Goal: Task Accomplishment & Management: Complete application form

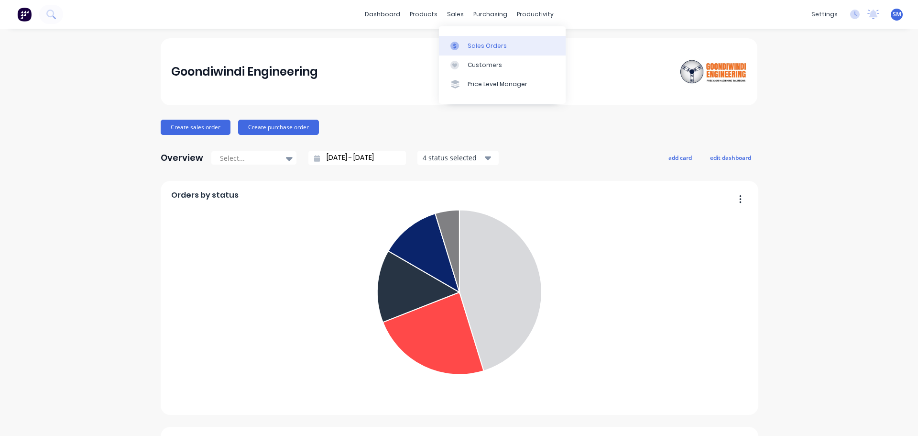
click at [468, 46] on div "Sales Orders" at bounding box center [487, 46] width 39 height 9
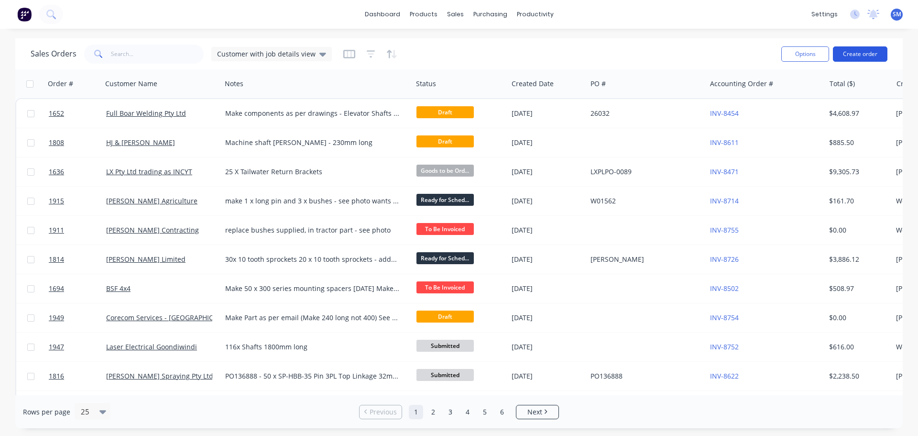
click at [872, 53] on button "Create order" at bounding box center [860, 53] width 55 height 15
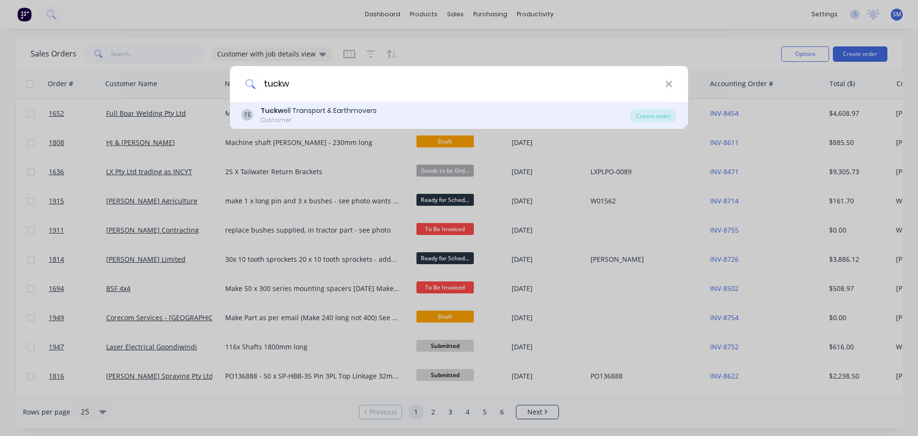
type input "tuckw"
click at [305, 116] on div "Customer" at bounding box center [319, 120] width 116 height 9
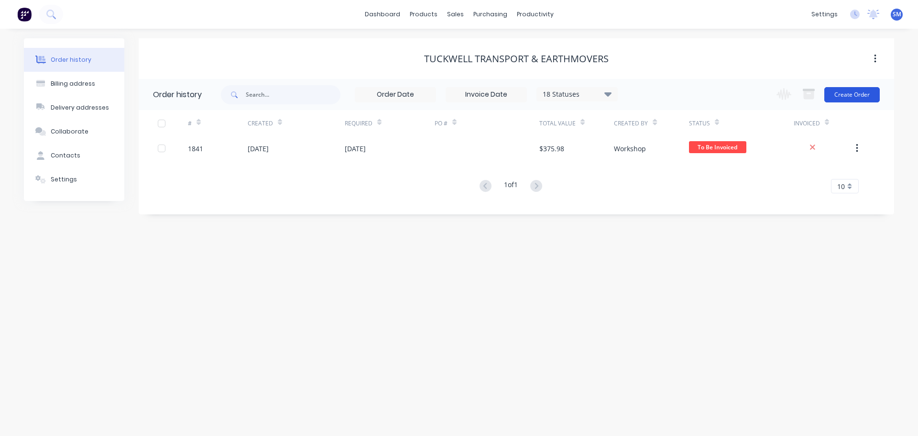
click at [853, 96] on button "Create Order" at bounding box center [851, 94] width 55 height 15
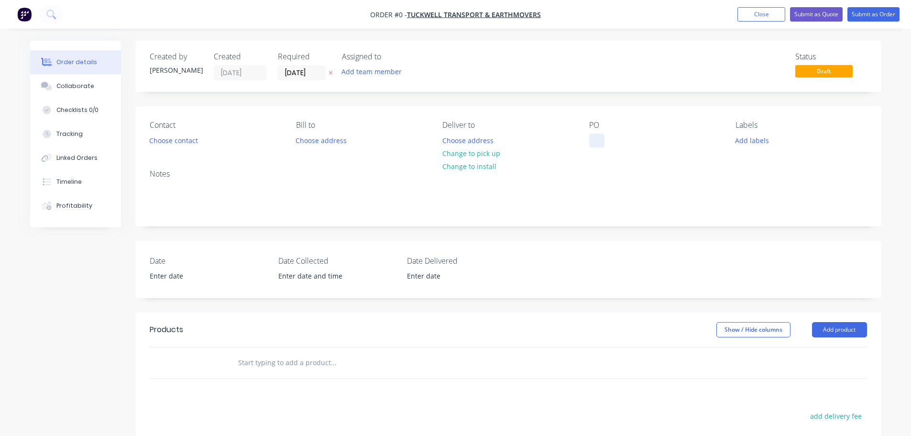
click at [594, 142] on div at bounding box center [596, 140] width 15 height 14
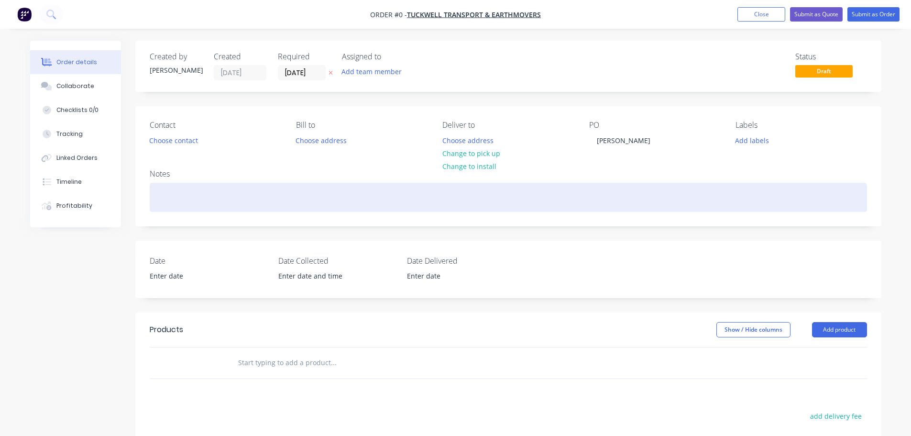
click at [203, 192] on div "Order details Collaborate Checklists 0/0 Tracking Linked Orders Timeline Profit…" at bounding box center [456, 332] width 870 height 582
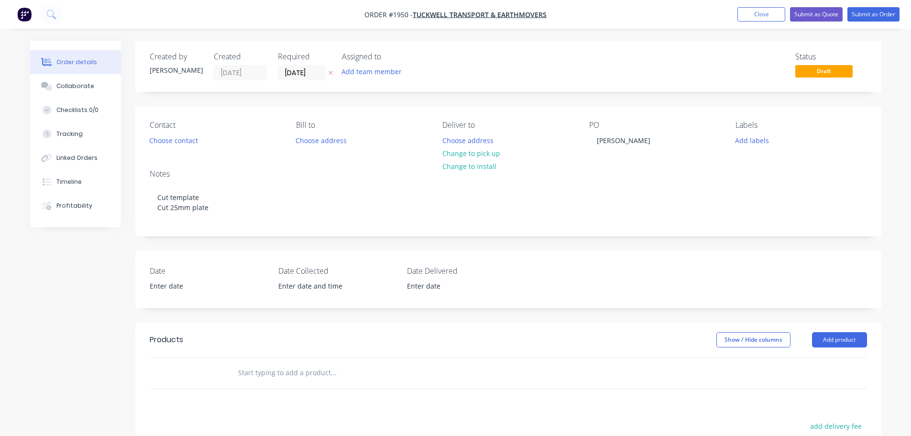
click at [307, 374] on input "text" at bounding box center [333, 372] width 191 height 19
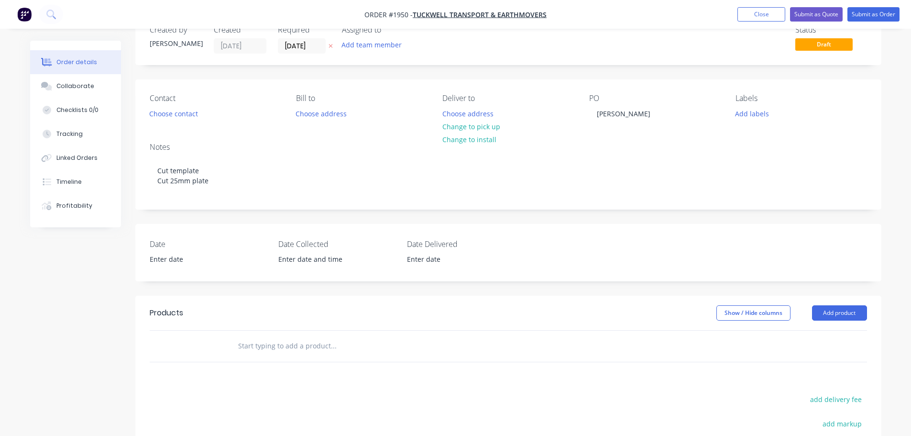
scroll to position [48, 0]
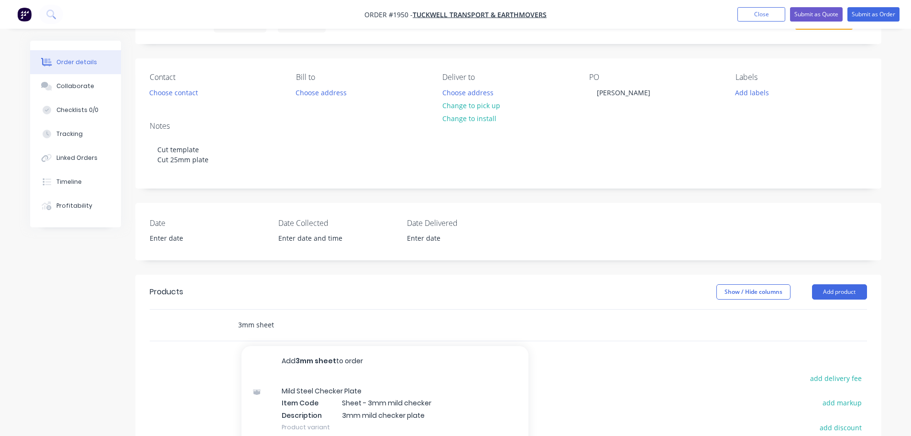
click at [284, 315] on input "3mm sheet" at bounding box center [333, 324] width 191 height 19
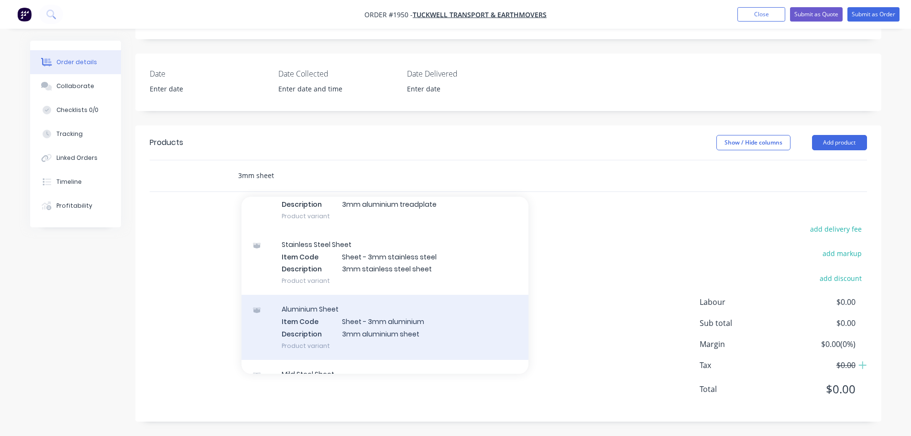
scroll to position [239, 0]
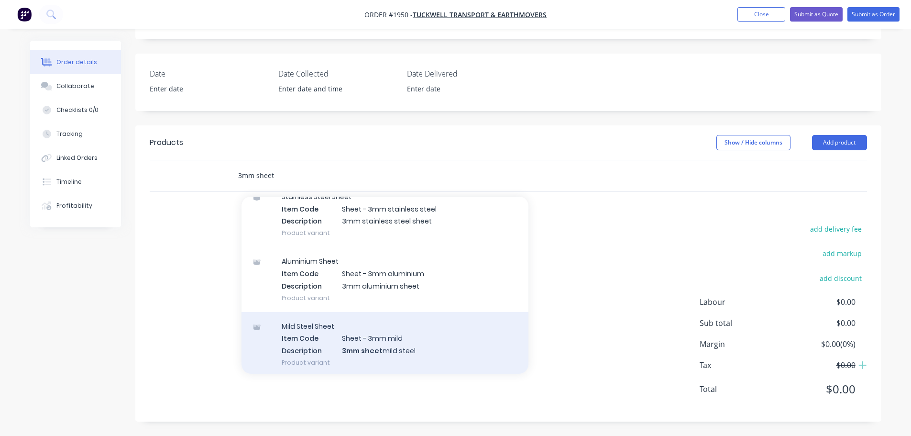
type input "3mm sheet"
click at [418, 329] on div "Mild Steel Sheet Item Code Sheet - 3mm mild Description 3mm sheet mild steel Pr…" at bounding box center [384, 344] width 287 height 65
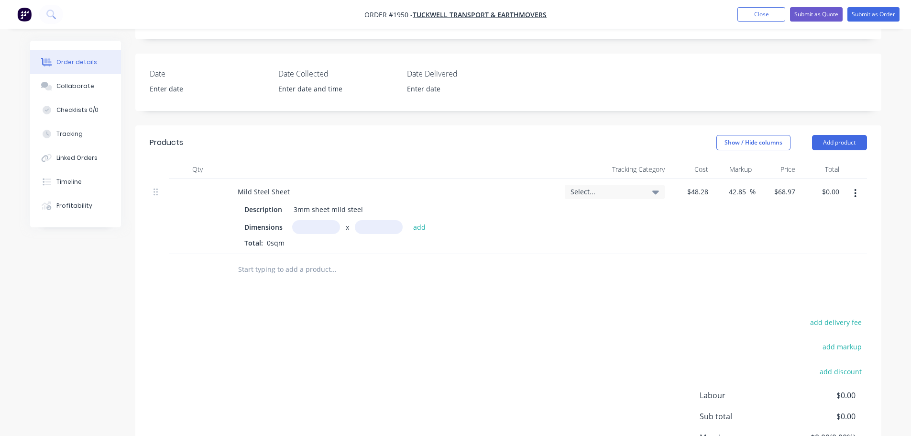
click at [313, 224] on input "text" at bounding box center [316, 227] width 48 height 14
type input "1.75m"
type input "0.62m"
click at [418, 226] on button "add" at bounding box center [419, 226] width 22 height 13
type input "$74.83"
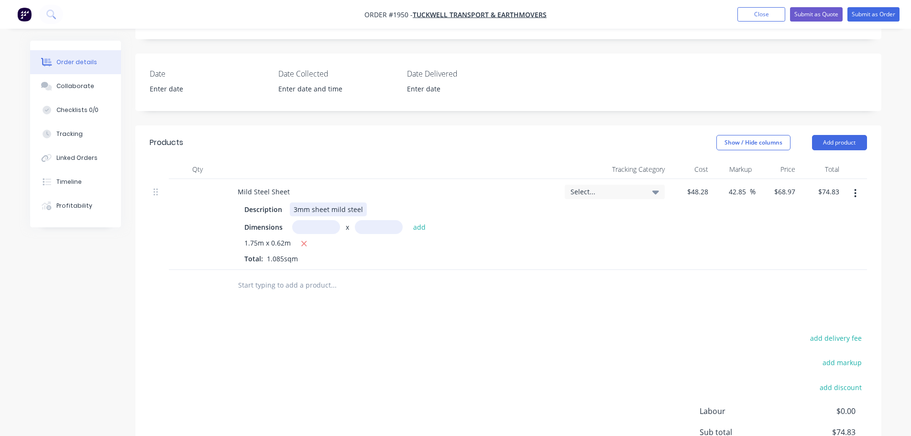
click at [360, 207] on div "3mm sheet mild steel" at bounding box center [328, 209] width 77 height 14
click at [291, 281] on input "text" at bounding box center [333, 284] width 191 height 19
type input "2"
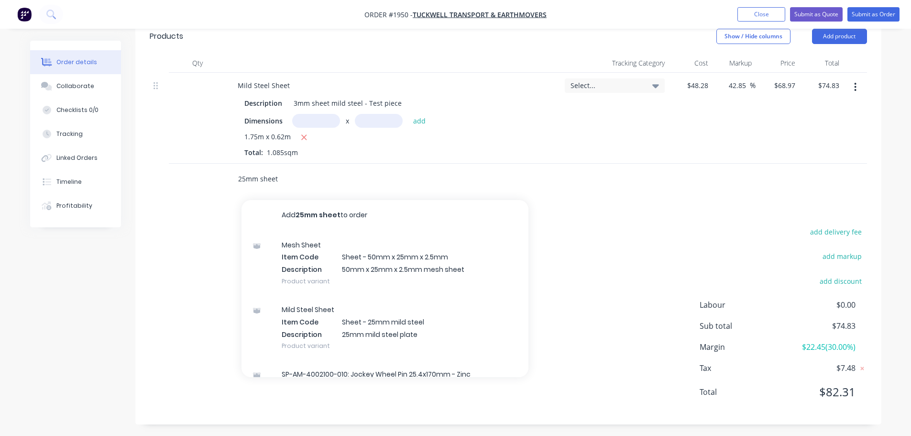
scroll to position [306, 0]
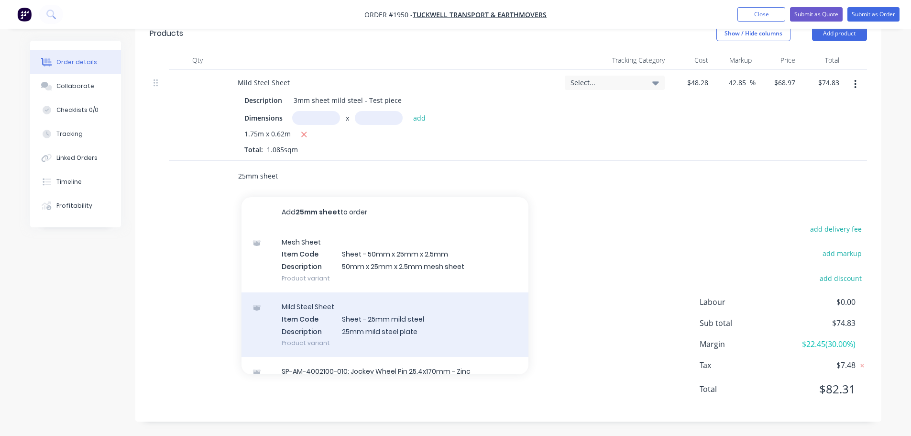
type input "25mm sheet"
click at [370, 329] on div "Mild Steel Sheet Item Code Sheet - 25mm mild steel Description 25mm mild steel …" at bounding box center [384, 324] width 287 height 65
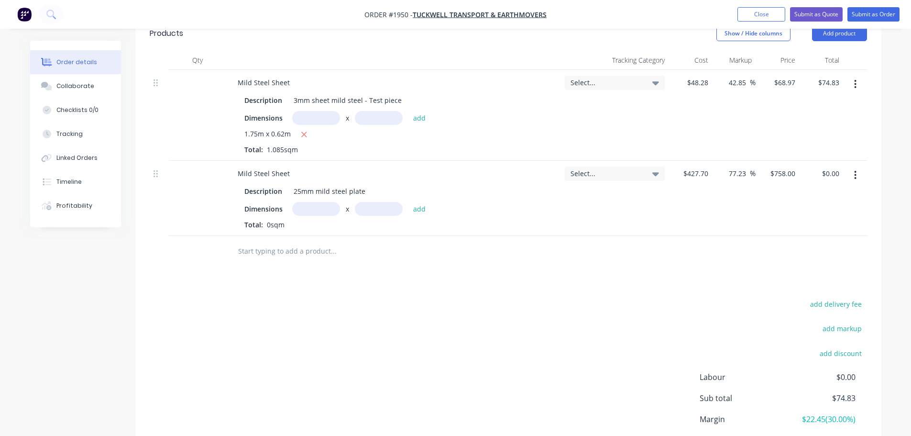
click at [308, 208] on input "text" at bounding box center [316, 209] width 48 height 14
type input "0.67m"
type input "0.96m"
click at [419, 211] on button "add" at bounding box center [419, 208] width 22 height 13
type input "$487.55"
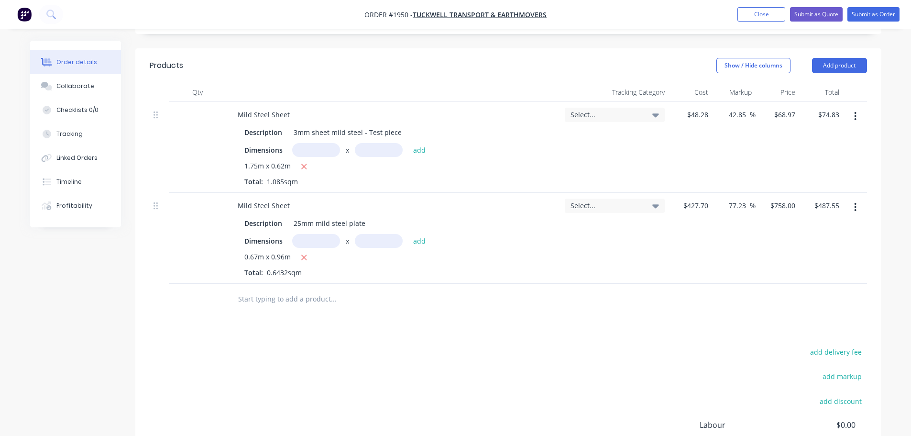
scroll to position [258, 0]
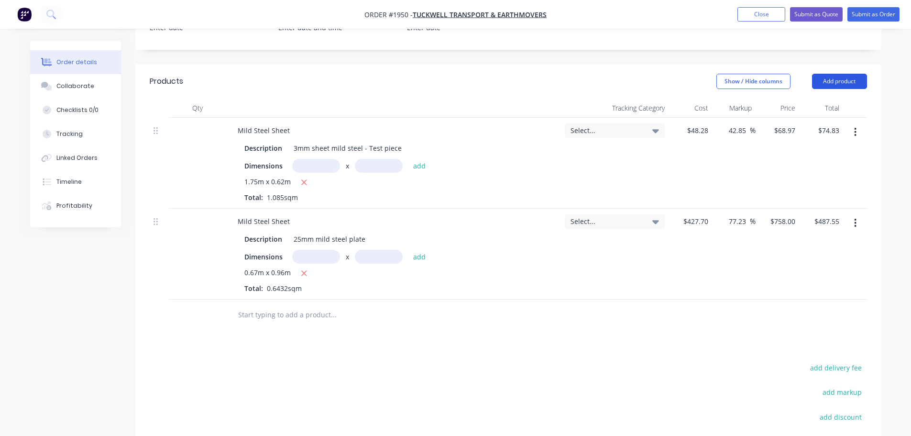
click at [845, 80] on button "Add product" at bounding box center [839, 81] width 55 height 15
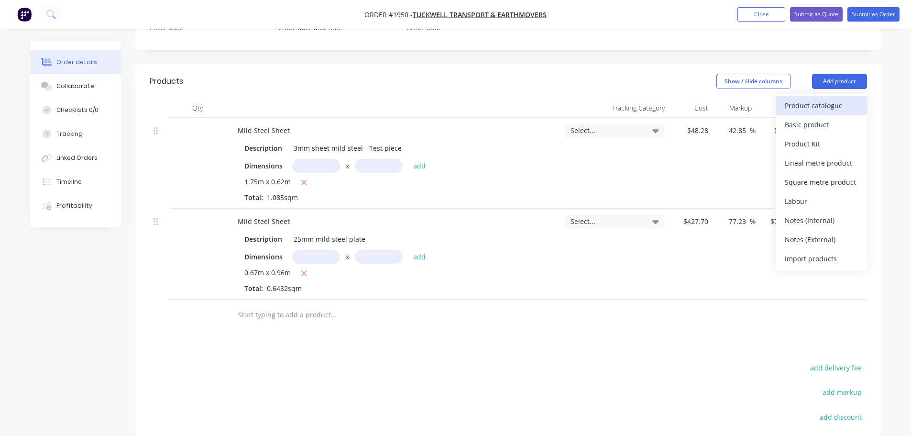
click at [807, 108] on div "Product catalogue" at bounding box center [822, 105] width 74 height 14
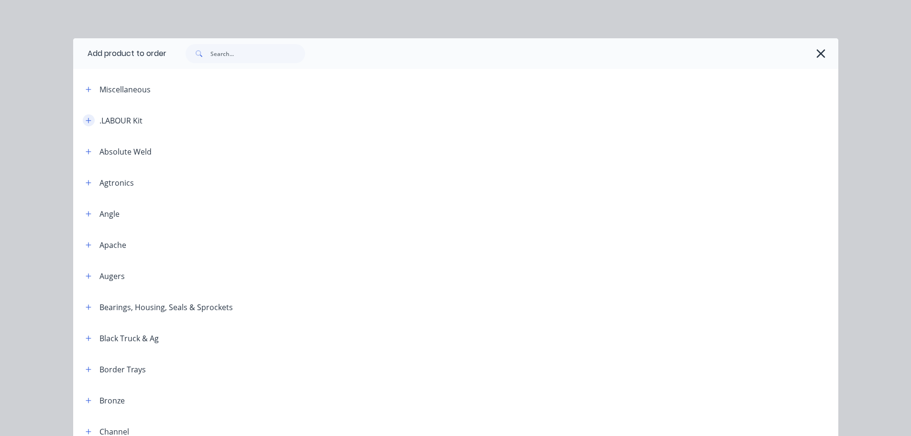
click at [86, 121] on icon "button" at bounding box center [89, 120] width 6 height 7
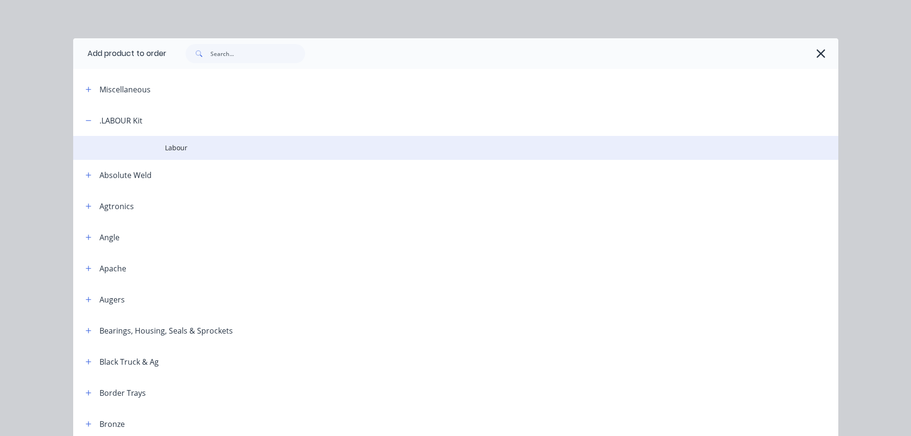
click at [187, 144] on span "Labour" at bounding box center [434, 147] width 538 height 10
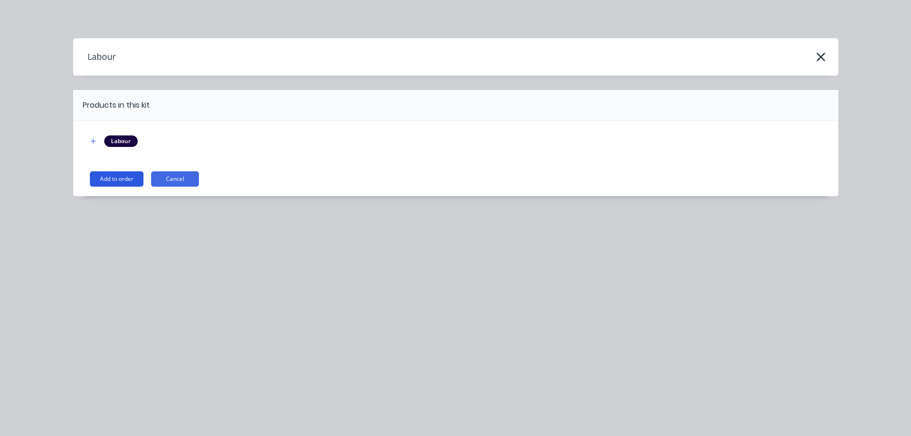
click at [111, 175] on button "Add to order" at bounding box center [117, 178] width 54 height 15
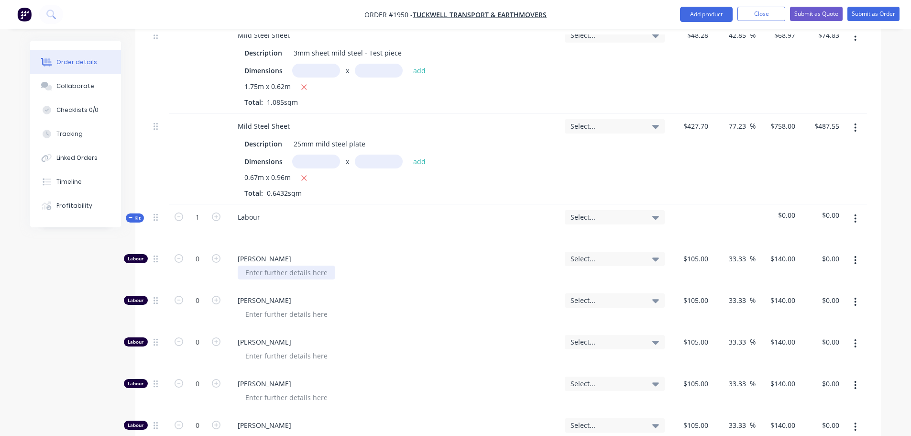
scroll to position [354, 0]
click at [131, 218] on icon "button" at bounding box center [131, 217] width 4 height 5
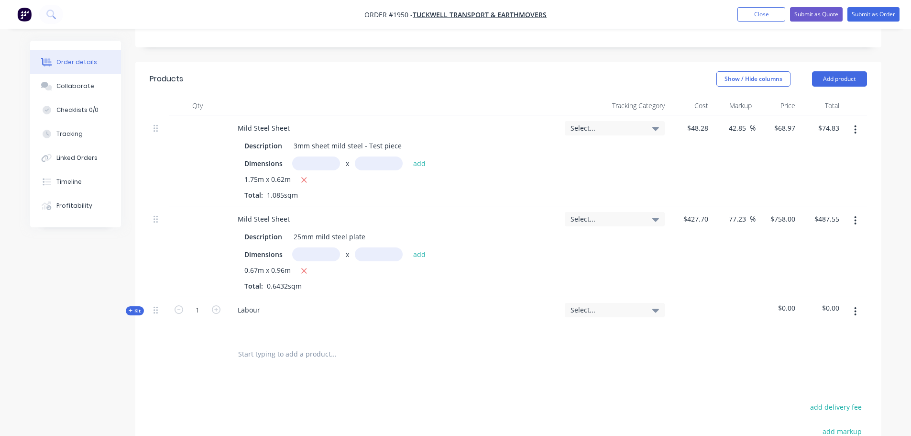
scroll to position [258, 0]
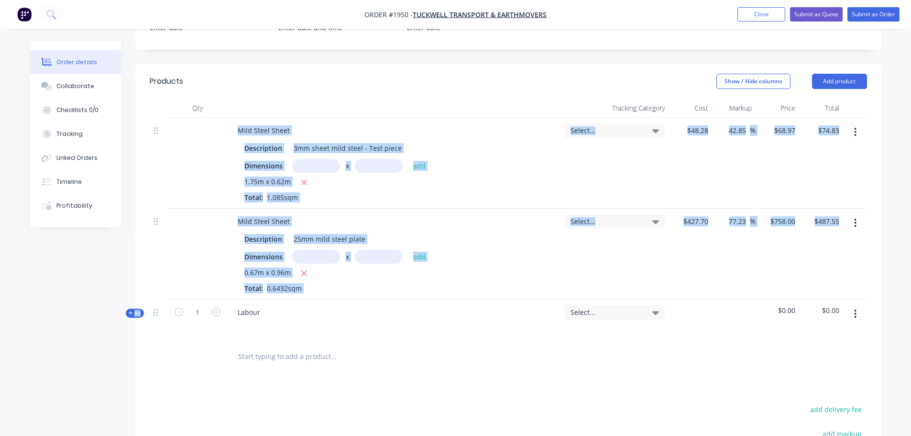
drag, startPoint x: 153, startPoint y: 313, endPoint x: 167, endPoint y: 156, distance: 157.5
click at [169, 152] on div "Mild Steel Sheet Description 3mm sheet mild steel - Test piece Dimensions x add…" at bounding box center [508, 229] width 717 height 223
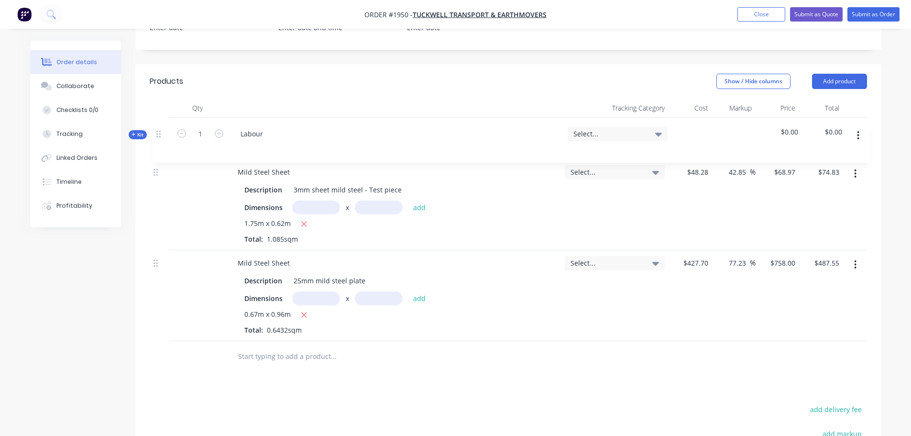
drag, startPoint x: 155, startPoint y: 311, endPoint x: 158, endPoint y: 129, distance: 182.2
click at [158, 129] on div "Mild Steel Sheet Description 3mm sheet mild steel - Test piece Dimensions x add…" at bounding box center [508, 229] width 717 height 223
click at [263, 131] on div "Labour" at bounding box center [249, 130] width 38 height 14
click at [129, 130] on icon "button" at bounding box center [131, 131] width 4 height 5
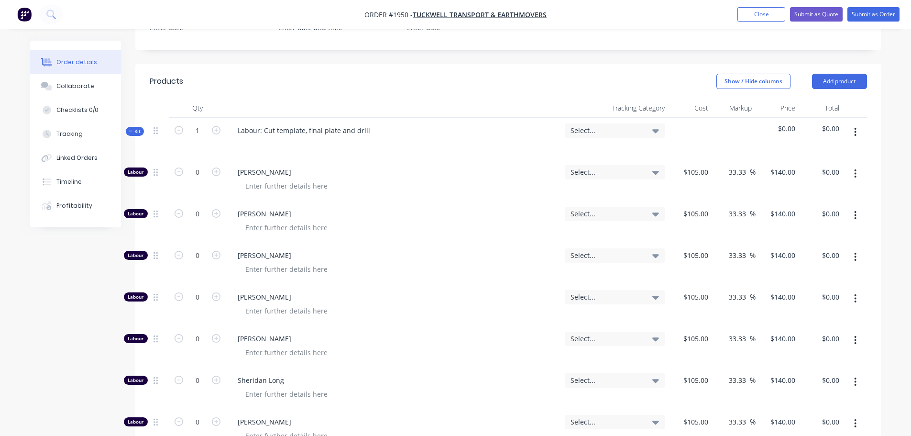
scroll to position [306, 0]
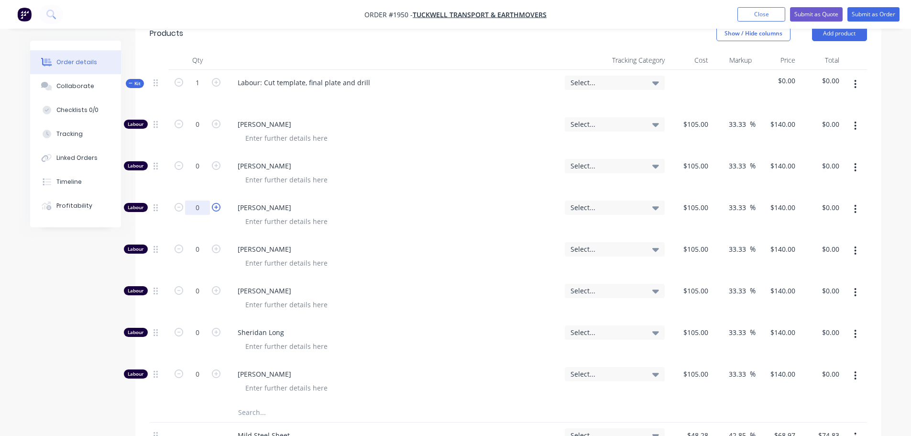
drag, startPoint x: 199, startPoint y: 207, endPoint x: 217, endPoint y: 204, distance: 18.1
click at [199, 207] on input "0" at bounding box center [197, 207] width 25 height 14
type input "0.75"
type input "$105.00"
click at [93, 249] on div "Created by [PERSON_NAME] Created [DATE] Required [DATE] Assigned to Add team me…" at bounding box center [455, 307] width 851 height 1144
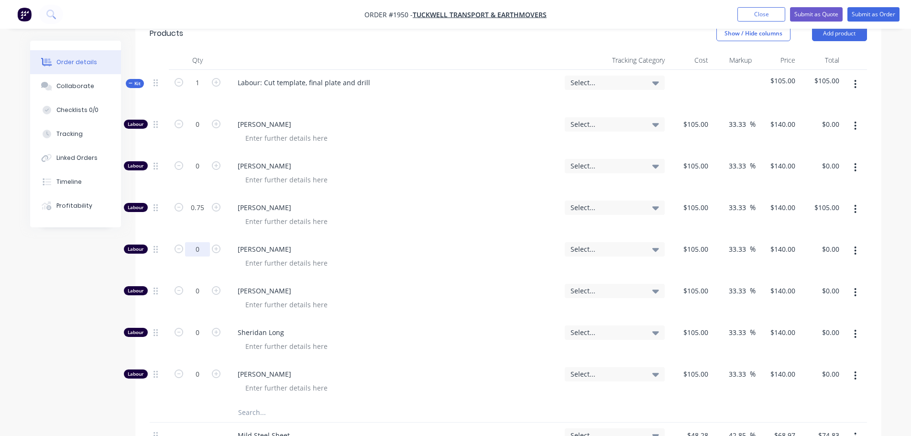
click at [196, 250] on input "0" at bounding box center [197, 249] width 25 height 14
type input "1"
type input "$140.00"
click at [93, 261] on div "Created by [PERSON_NAME] Created [DATE] Required [DATE] Assigned to Add team me…" at bounding box center [455, 307] width 851 height 1144
click at [131, 81] on icon "button" at bounding box center [131, 83] width 4 height 5
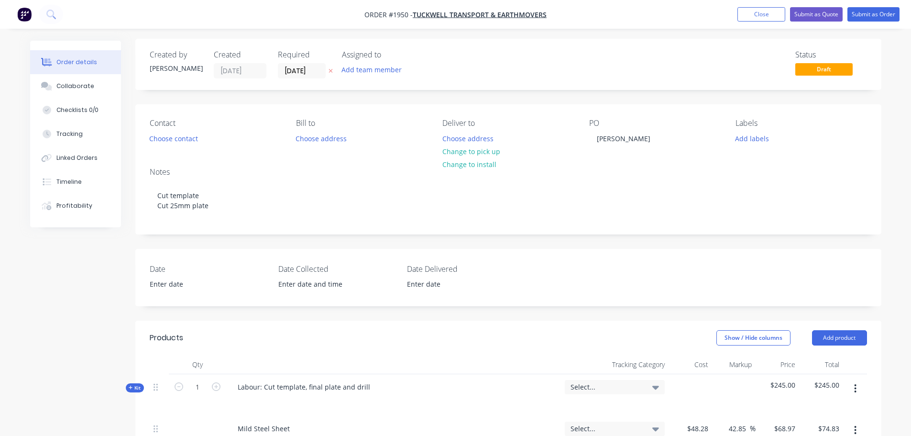
scroll to position [0, 0]
click at [868, 14] on button "Submit as Order" at bounding box center [873, 14] width 52 height 14
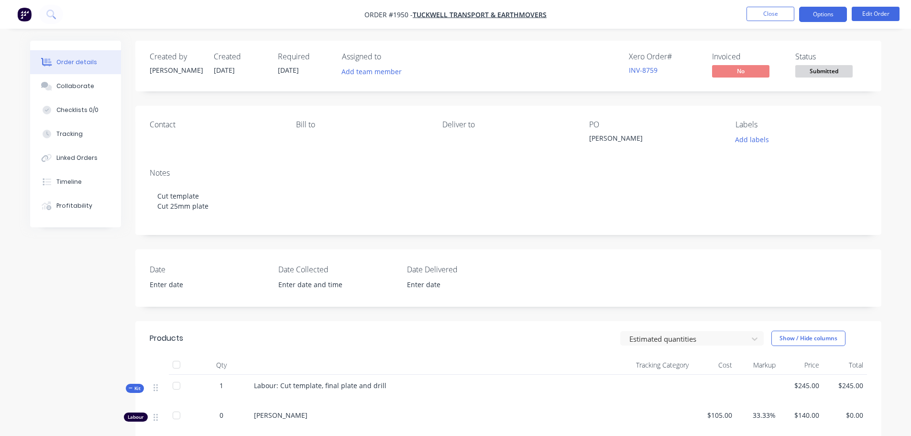
click at [835, 14] on button "Options" at bounding box center [823, 14] width 48 height 15
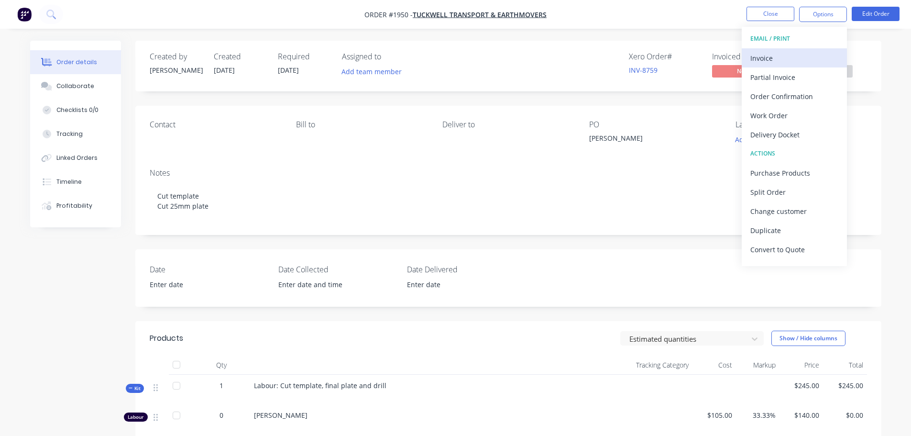
click at [768, 60] on div "Invoice" at bounding box center [794, 58] width 88 height 14
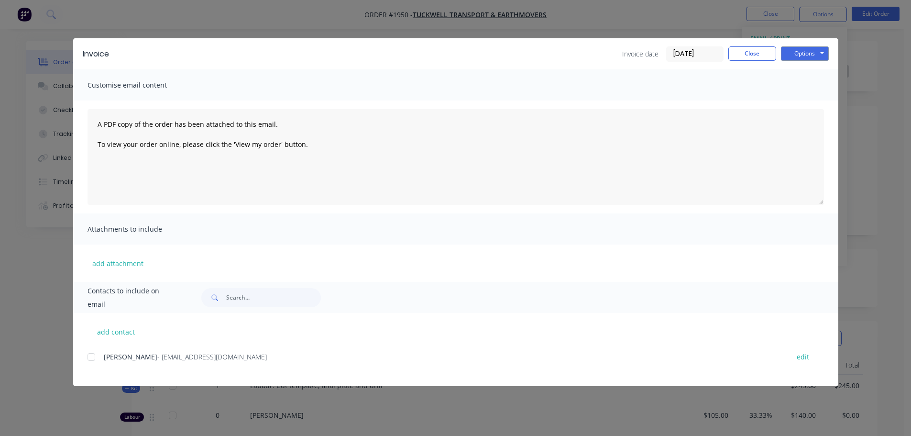
click at [94, 360] on div at bounding box center [91, 356] width 19 height 19
click at [706, 57] on input "[DATE]" at bounding box center [694, 54] width 56 height 14
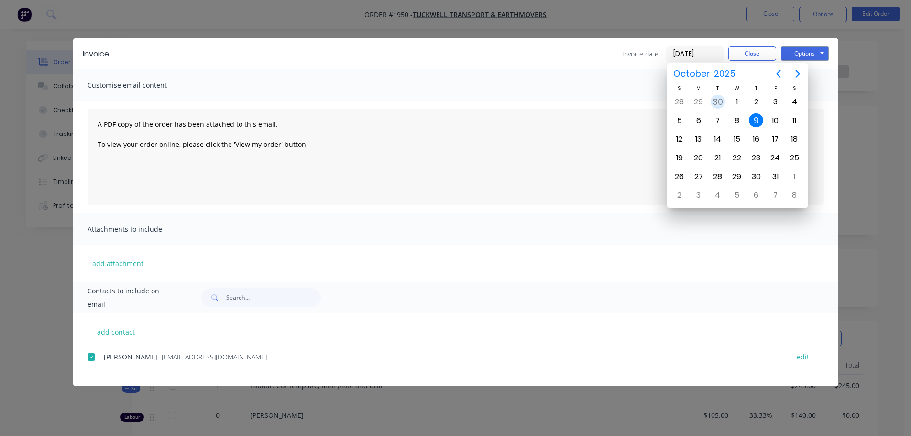
click at [721, 103] on div "30" at bounding box center [717, 102] width 14 height 14
type input "[DATE]"
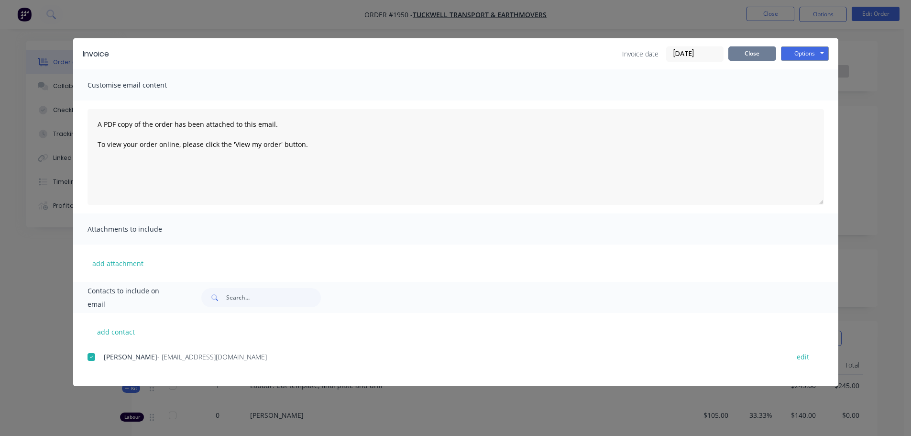
click at [737, 53] on button "Close" at bounding box center [752, 53] width 48 height 14
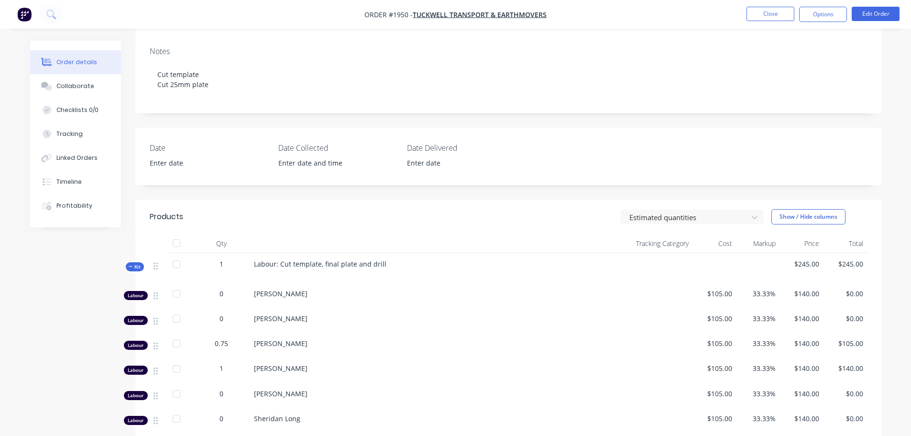
scroll to position [143, 0]
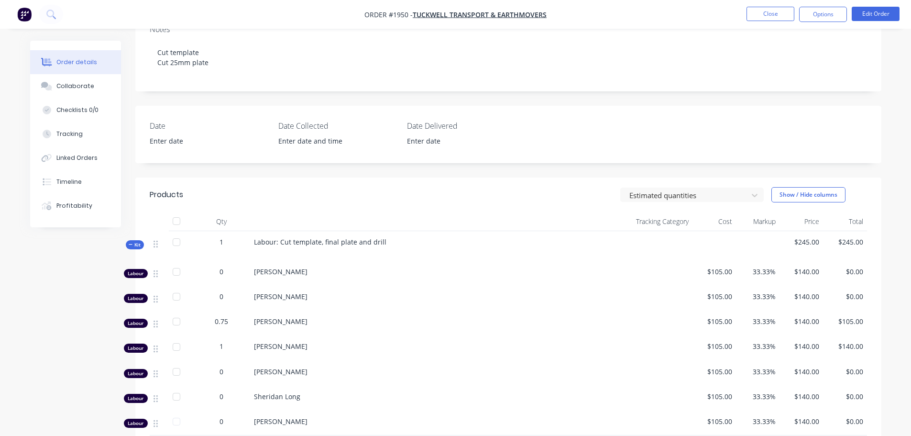
click at [129, 245] on icon "button" at bounding box center [131, 244] width 4 height 5
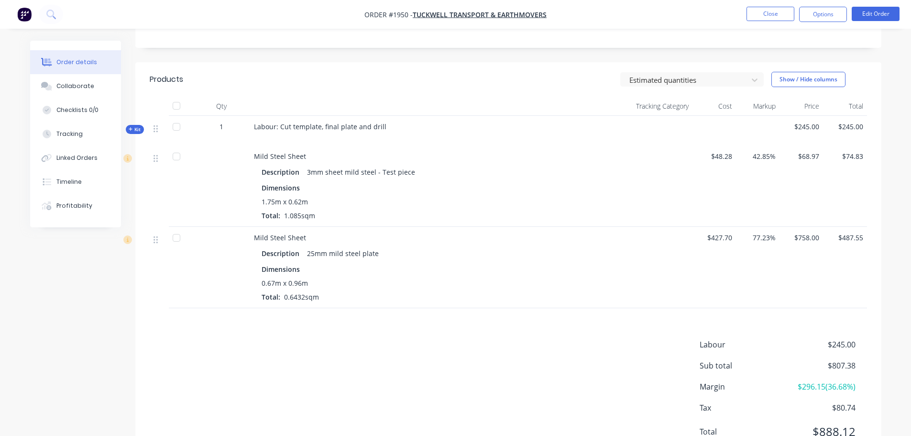
scroll to position [287, 0]
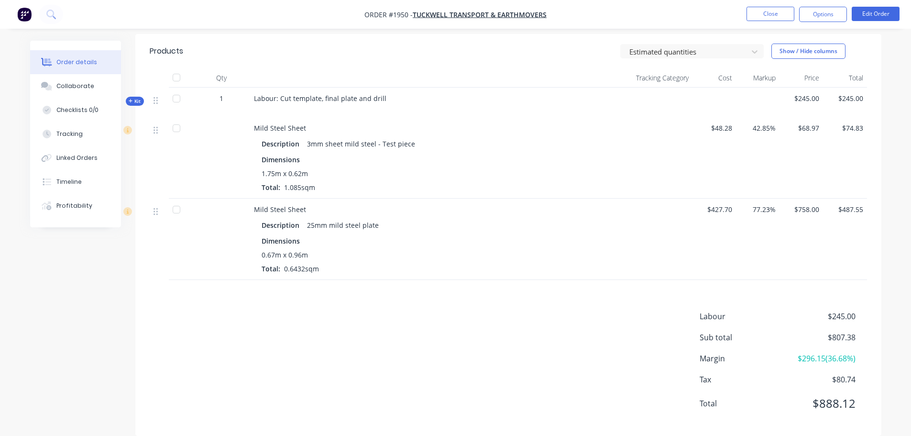
click at [755, 210] on span "77.23%" at bounding box center [758, 209] width 36 height 10
click at [874, 9] on button "Edit Order" at bounding box center [875, 14] width 48 height 14
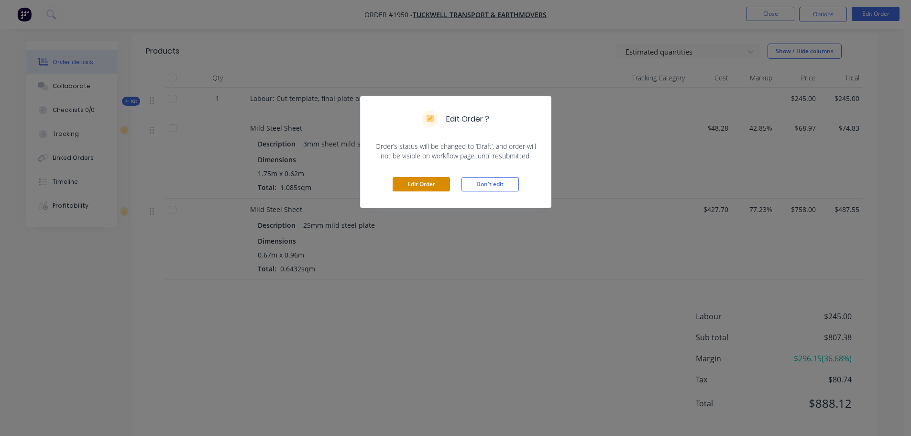
click at [406, 188] on button "Edit Order" at bounding box center [421, 184] width 57 height 14
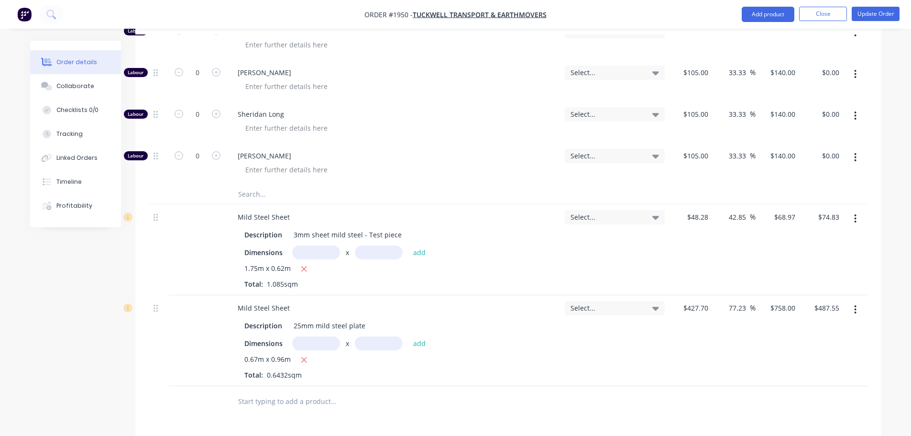
scroll to position [526, 0]
click at [726, 304] on div "77.23 77.23 %" at bounding box center [740, 306] width 32 height 14
click at [730, 307] on input "77.23" at bounding box center [739, 306] width 22 height 14
drag, startPoint x: 747, startPoint y: 308, endPoint x: 716, endPoint y: 307, distance: 31.1
click at [716, 307] on div "77.23 77.23 %" at bounding box center [734, 338] width 44 height 91
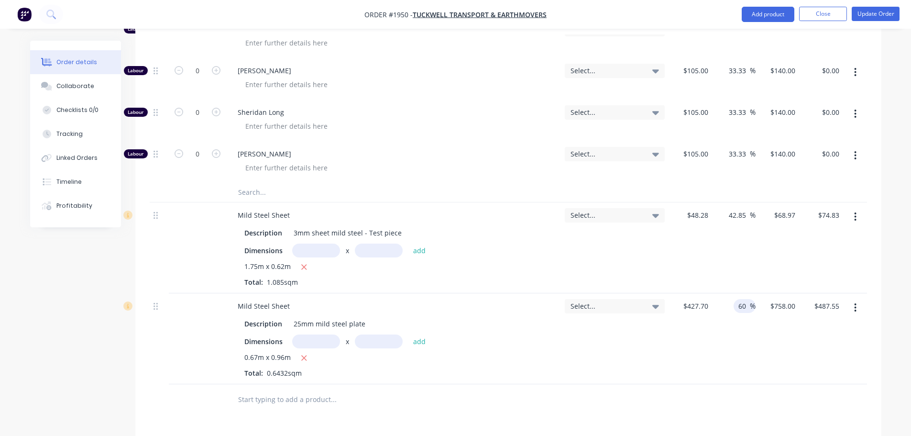
type input "60"
type input "$684.32"
type input "$440.15"
click at [712, 336] on div "60 60 %" at bounding box center [734, 338] width 44 height 91
drag, startPoint x: 749, startPoint y: 305, endPoint x: 727, endPoint y: 306, distance: 22.0
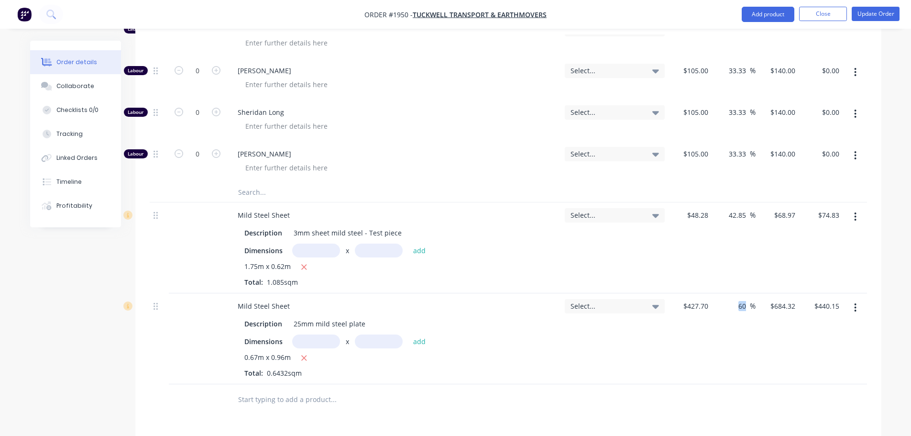
click at [727, 306] on div "60 60 %" at bounding box center [734, 338] width 44 height 91
click at [766, 330] on div "$684.32 $684.32" at bounding box center [777, 338] width 44 height 91
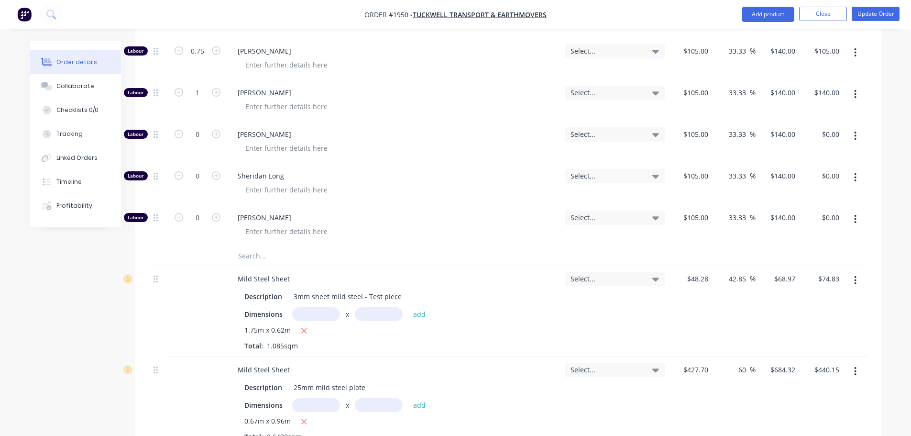
scroll to position [223, 0]
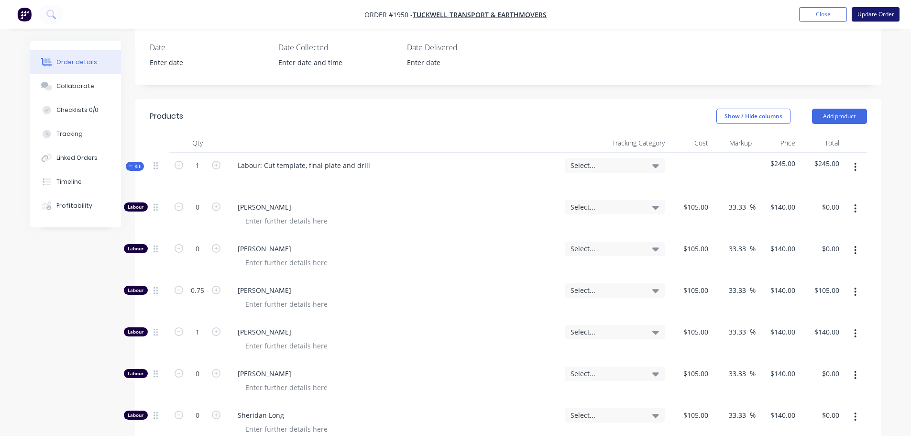
click at [873, 11] on button "Update Order" at bounding box center [875, 14] width 48 height 14
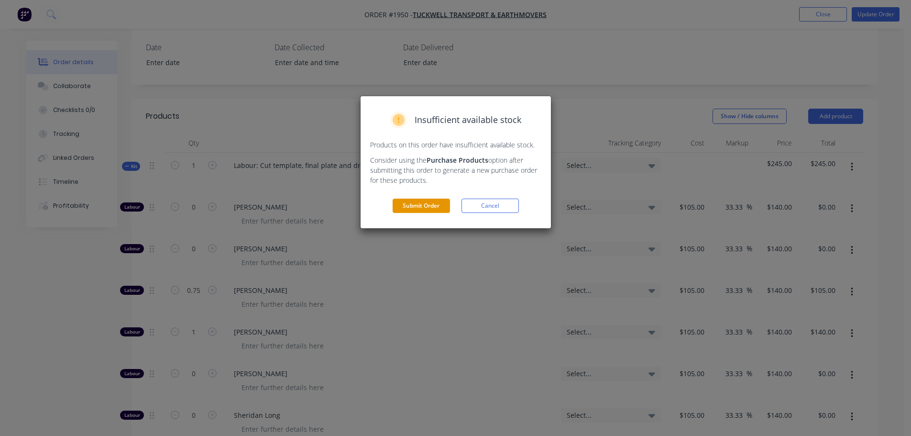
click at [444, 205] on button "Submit Order" at bounding box center [421, 205] width 57 height 14
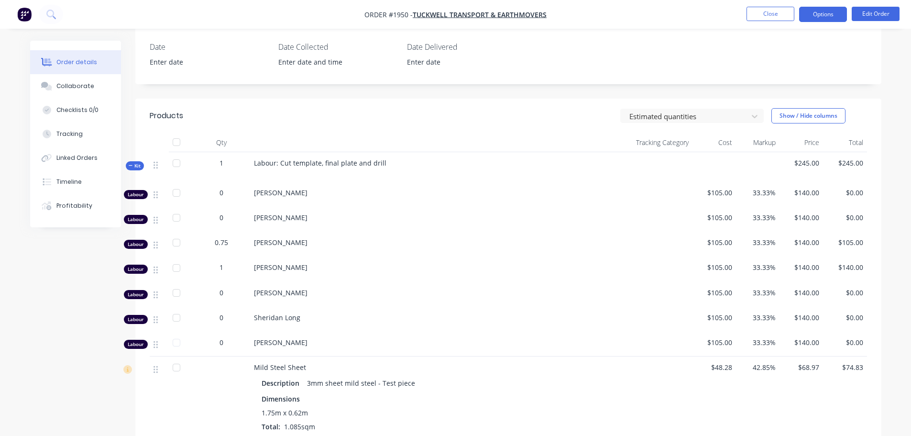
click at [821, 17] on button "Options" at bounding box center [823, 14] width 48 height 15
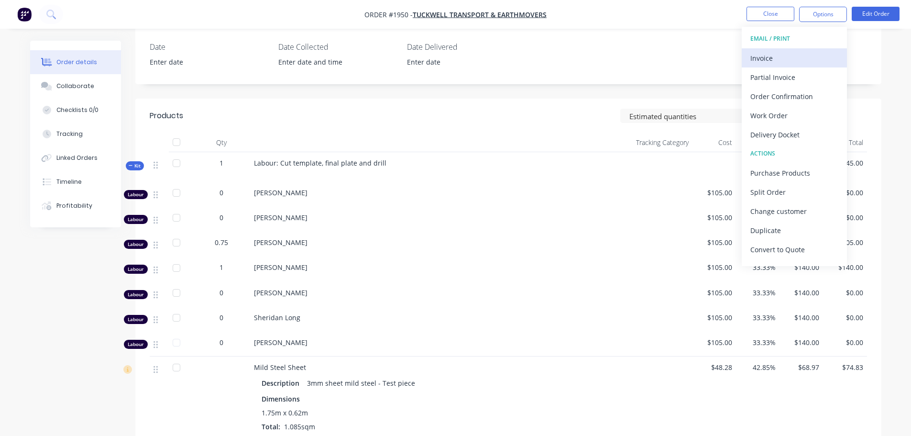
click at [788, 57] on div "Invoice" at bounding box center [794, 58] width 88 height 14
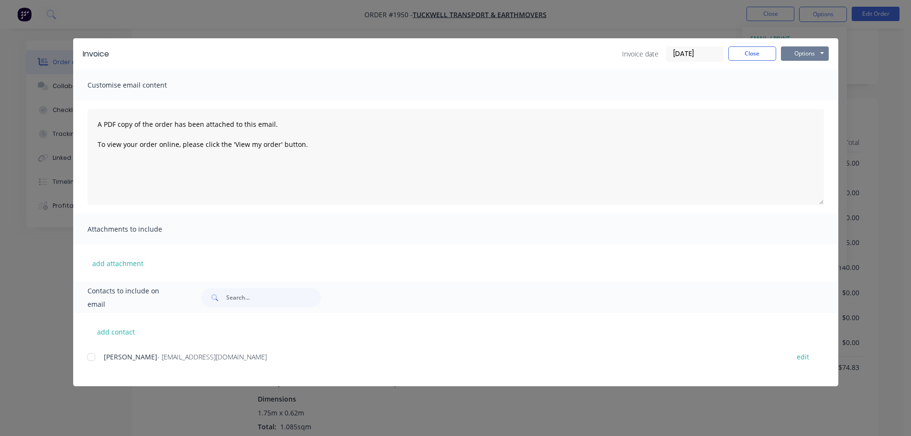
click at [791, 52] on button "Options" at bounding box center [805, 53] width 48 height 14
click at [818, 70] on button "Preview" at bounding box center [811, 71] width 61 height 16
click at [91, 355] on div at bounding box center [91, 356] width 19 height 19
click at [809, 52] on button "Options" at bounding box center [805, 53] width 48 height 14
click at [698, 56] on input "[DATE]" at bounding box center [694, 54] width 56 height 14
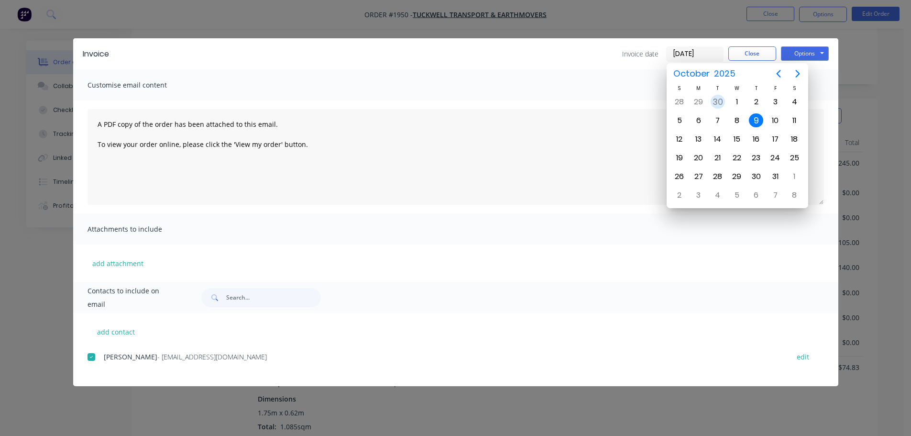
click at [720, 103] on div "30" at bounding box center [717, 102] width 14 height 14
type input "[DATE]"
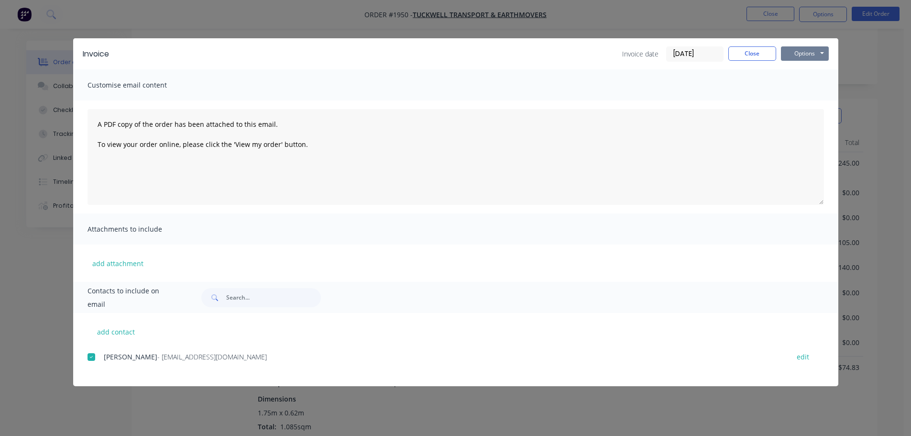
click at [807, 46] on button "Options" at bounding box center [805, 53] width 48 height 14
click at [806, 105] on button "Email" at bounding box center [811, 102] width 61 height 16
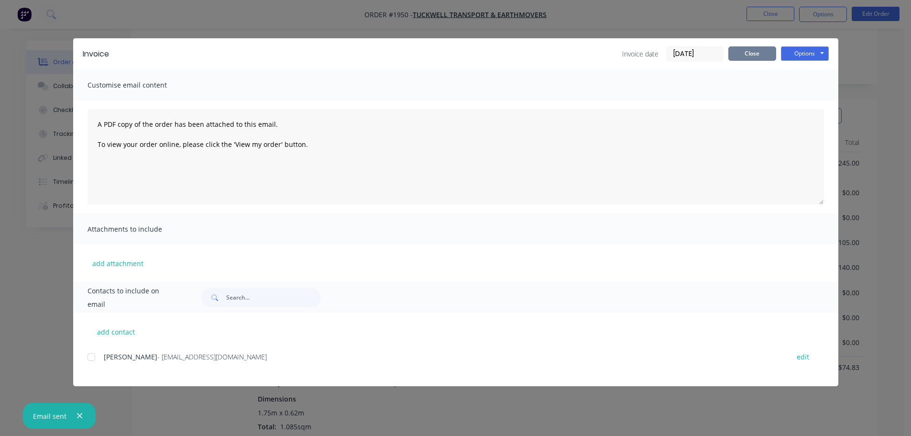
click at [750, 55] on button "Close" at bounding box center [752, 53] width 48 height 14
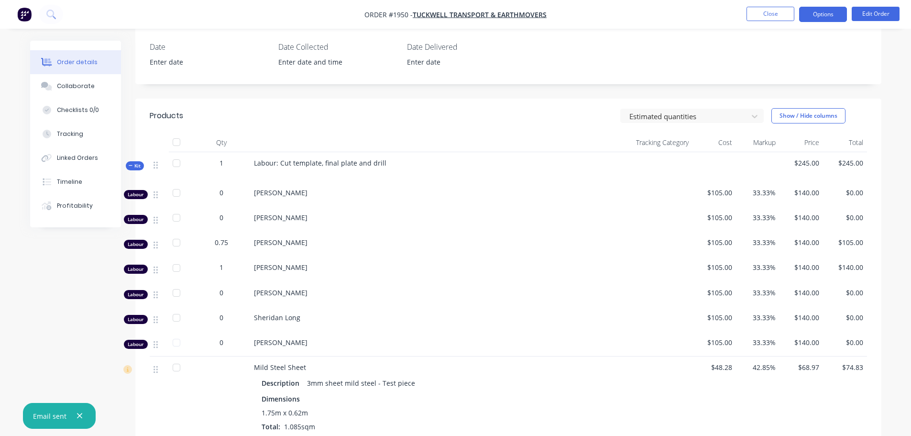
click at [823, 15] on button "Options" at bounding box center [823, 14] width 48 height 15
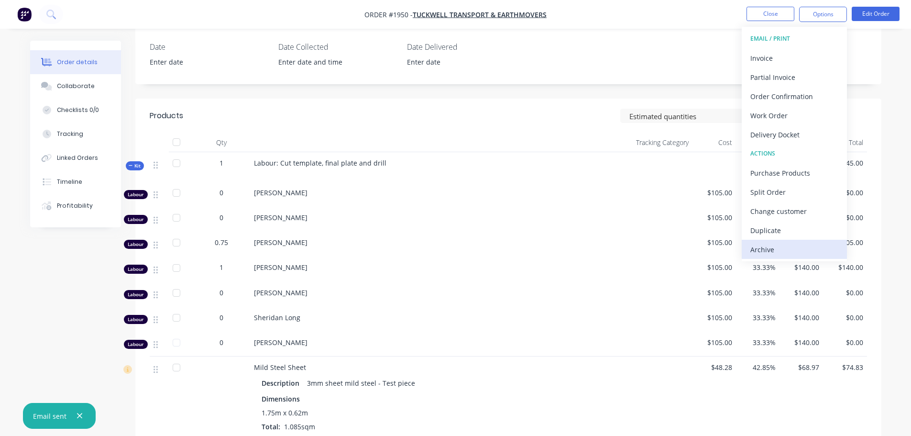
click at [774, 242] on div "Archive" at bounding box center [794, 249] width 88 height 14
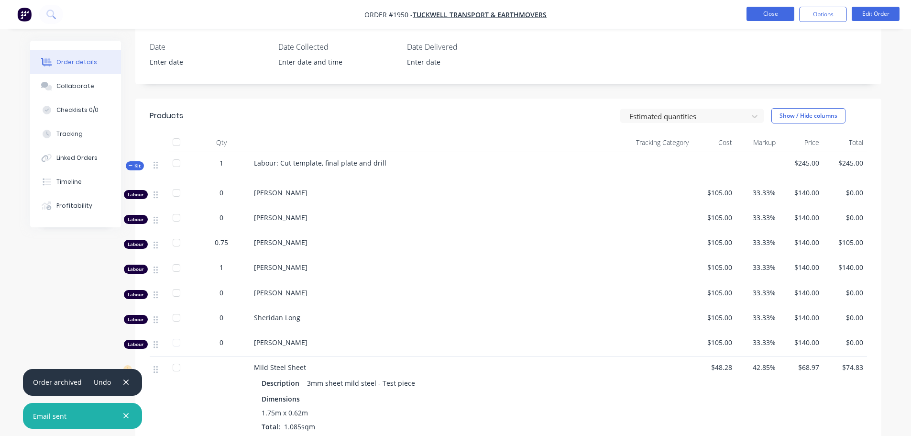
click at [768, 15] on button "Close" at bounding box center [770, 14] width 48 height 14
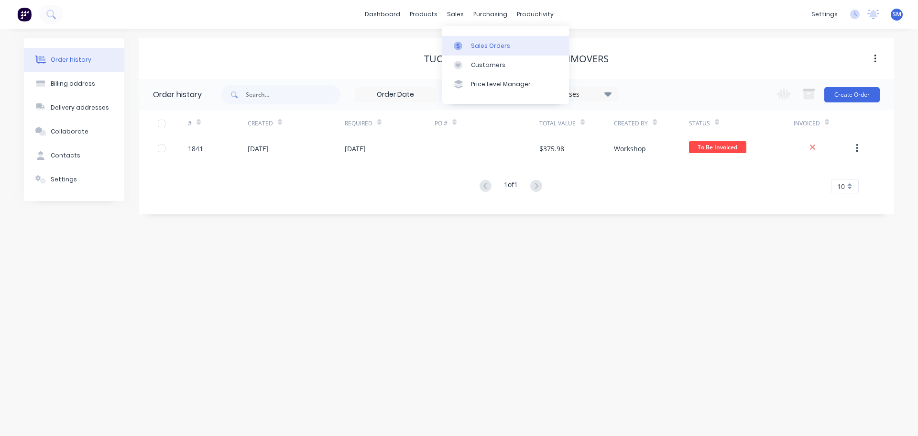
click at [475, 46] on div "Sales Orders" at bounding box center [490, 46] width 39 height 9
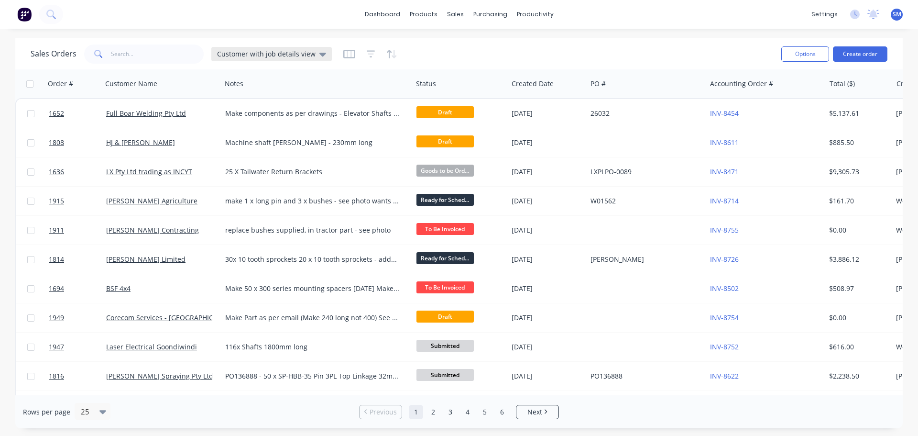
click at [299, 55] on span "Customer with job details view" at bounding box center [266, 54] width 98 height 10
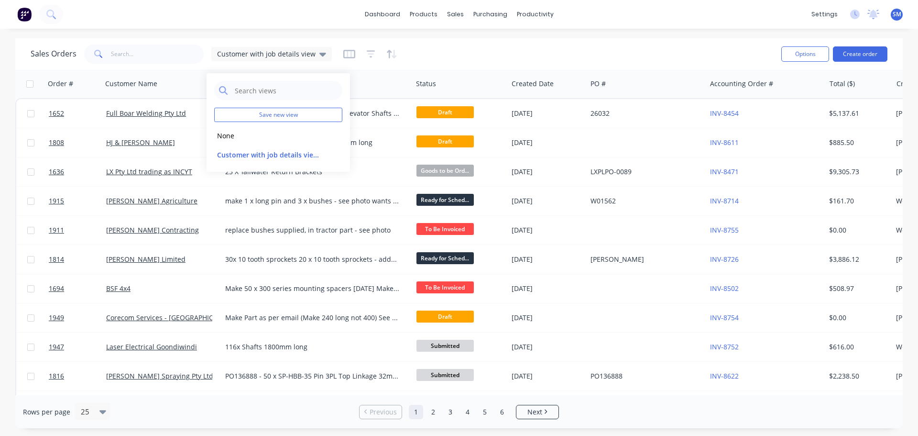
click at [164, 73] on div "Customer Name" at bounding box center [161, 83] width 120 height 29
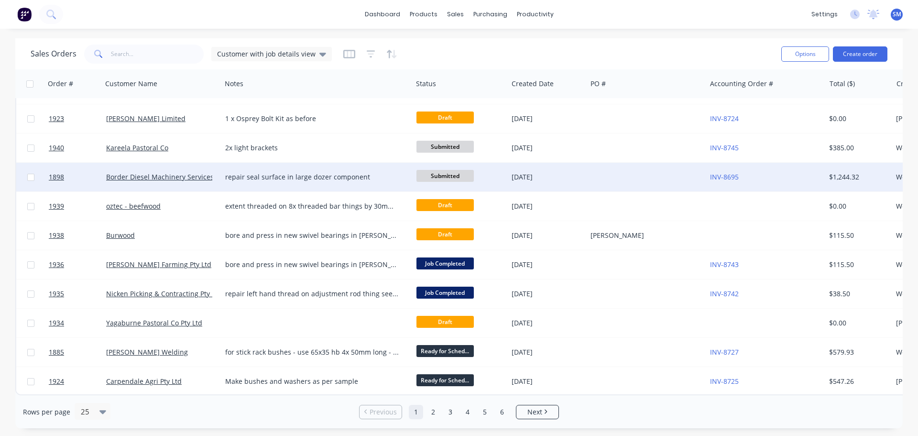
scroll to position [437, 0]
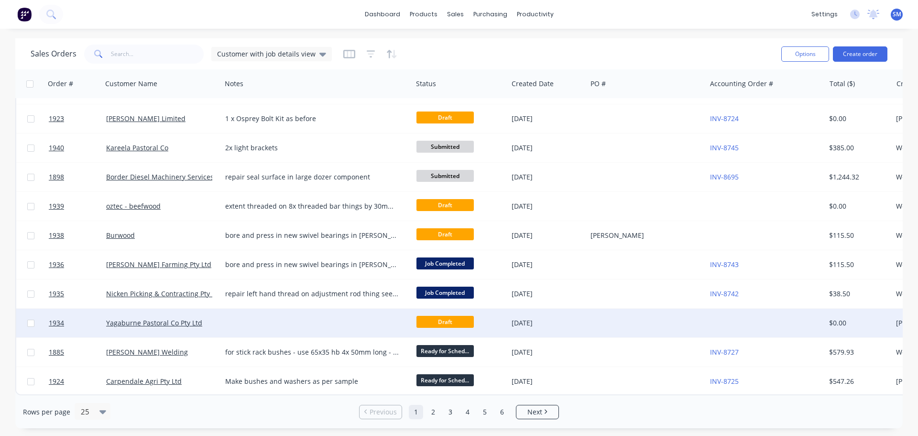
drag, startPoint x: 903, startPoint y: 266, endPoint x: 858, endPoint y: 327, distance: 75.9
click at [899, 312] on div "Sales Orders Customer with job details view Options Create order Order # Custom…" at bounding box center [459, 233] width 918 height 390
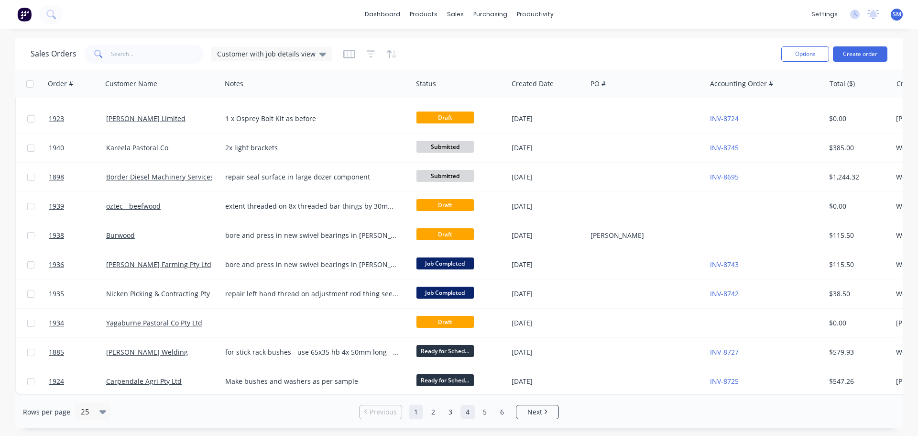
click at [468, 412] on link "4" at bounding box center [467, 411] width 14 height 14
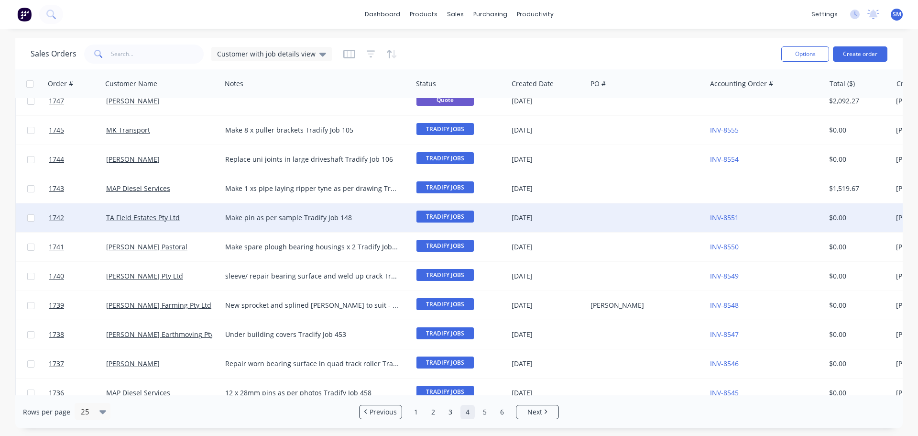
scroll to position [239, 0]
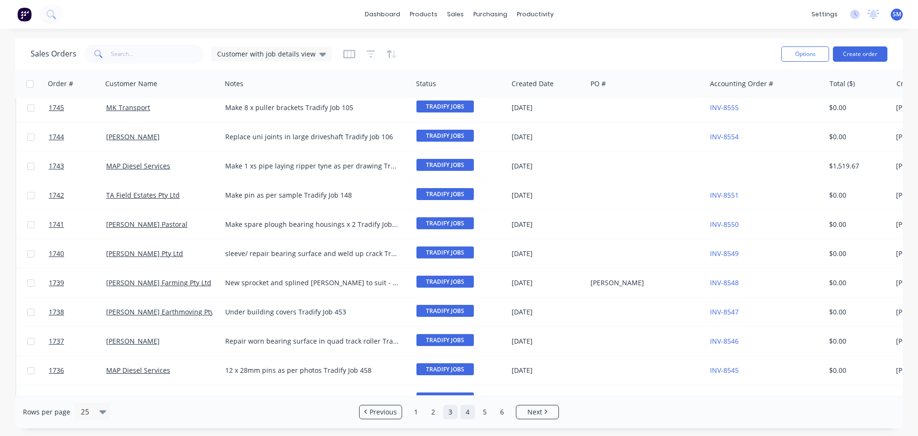
click at [453, 410] on link "3" at bounding box center [450, 411] width 14 height 14
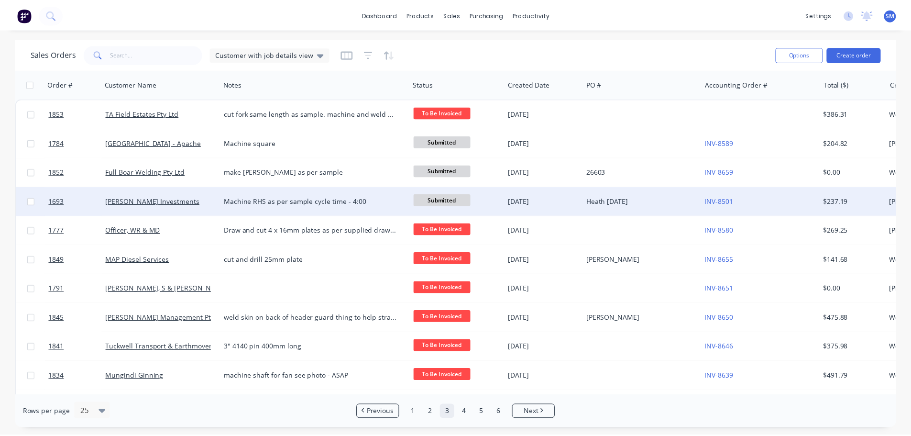
scroll to position [48, 0]
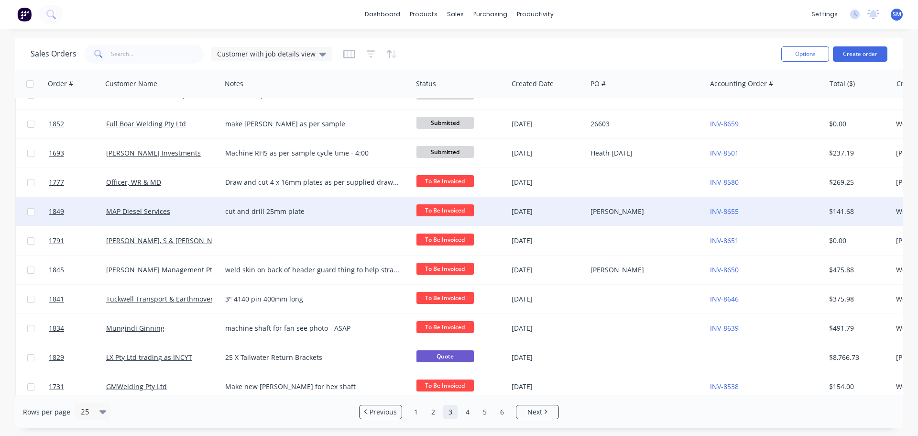
click at [180, 215] on div "MAP Diesel Services" at bounding box center [159, 212] width 106 height 10
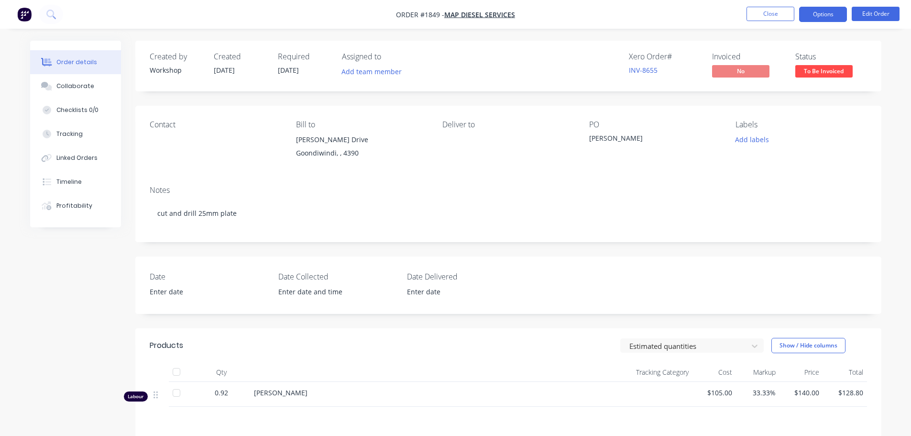
click at [826, 16] on button "Options" at bounding box center [823, 14] width 48 height 15
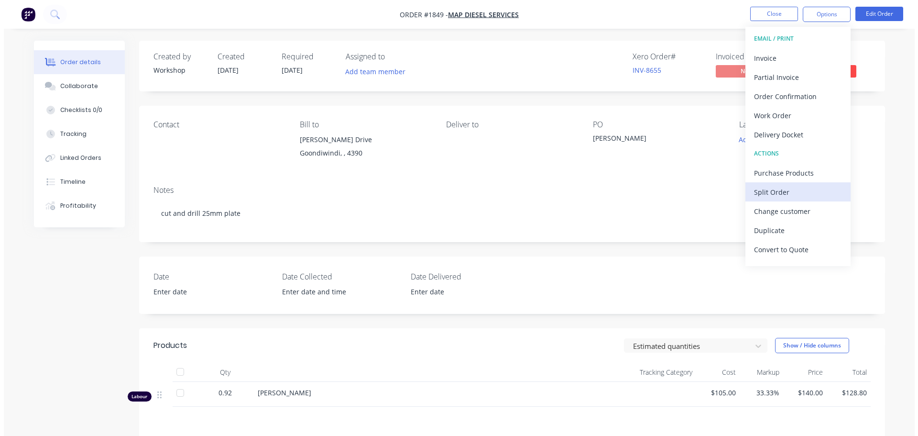
scroll to position [14, 0]
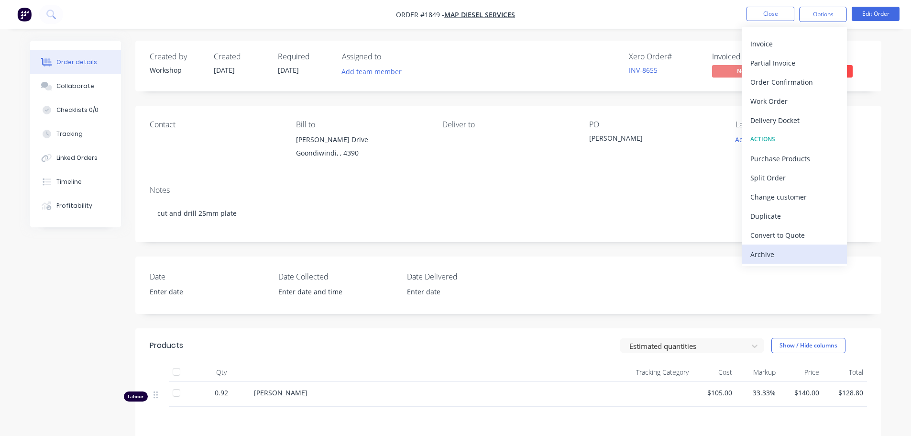
click at [777, 252] on div "Archive" at bounding box center [794, 254] width 88 height 14
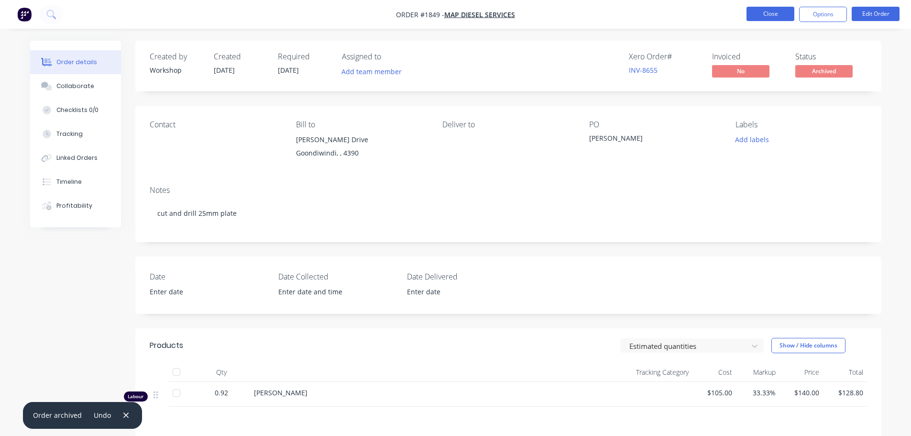
click at [772, 12] on button "Close" at bounding box center [770, 14] width 48 height 14
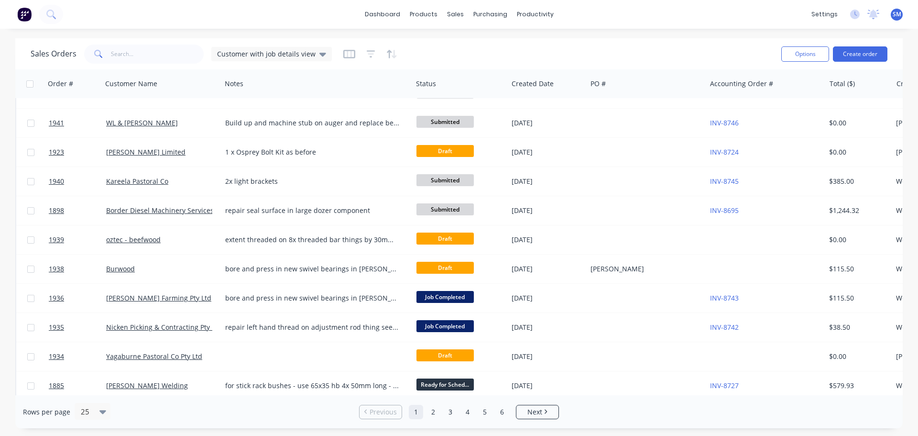
scroll to position [437, 0]
